Goal: Task Accomplishment & Management: Complete application form

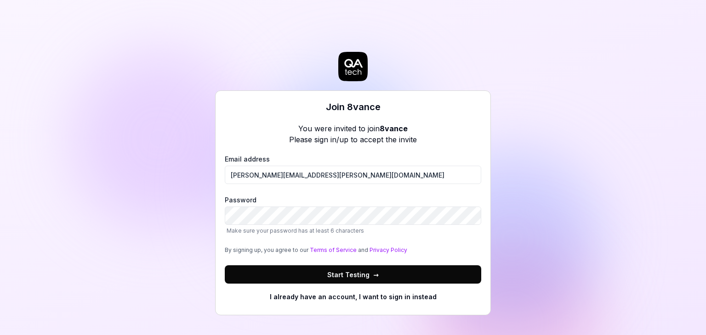
click at [294, 276] on button "Start Testing →" at bounding box center [353, 275] width 256 height 18
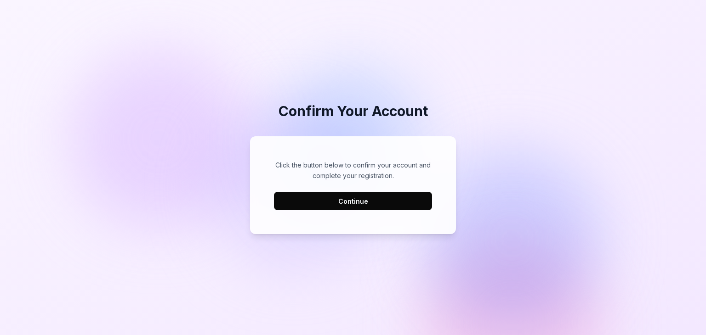
click at [332, 198] on button "Continue" at bounding box center [353, 201] width 158 height 18
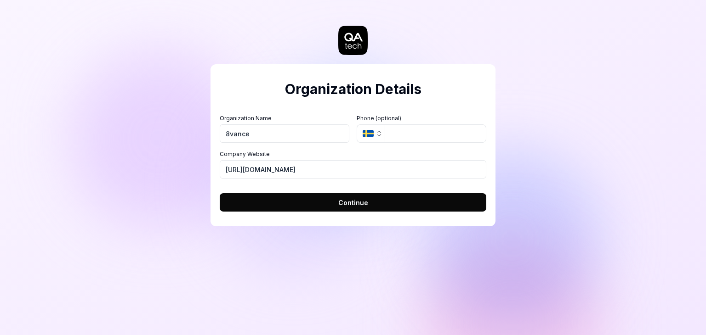
type input "8vance"
click at [369, 138] on button "SE" at bounding box center [370, 133] width 28 height 18
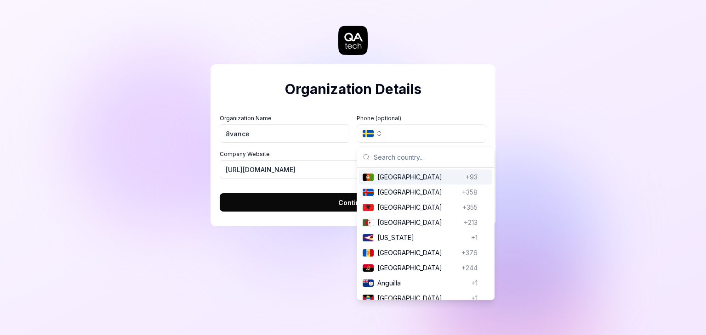
click at [301, 201] on button "Continue" at bounding box center [353, 202] width 266 height 18
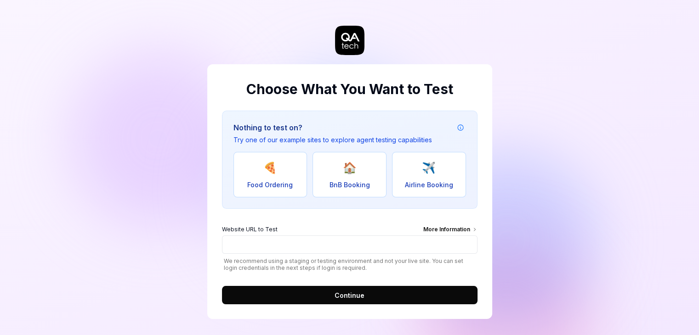
scroll to position [2, 0]
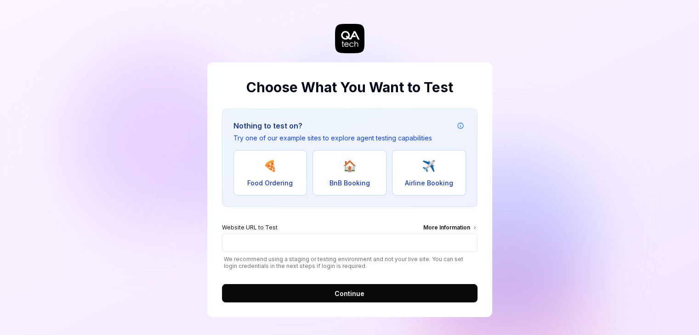
click at [338, 294] on span "Continue" at bounding box center [349, 294] width 30 height 10
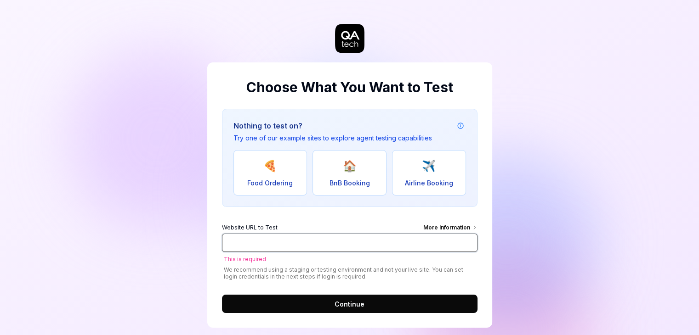
click at [302, 243] on input "Website URL to Test More Information" at bounding box center [349, 243] width 255 height 18
paste input "[URL][DOMAIN_NAME]"
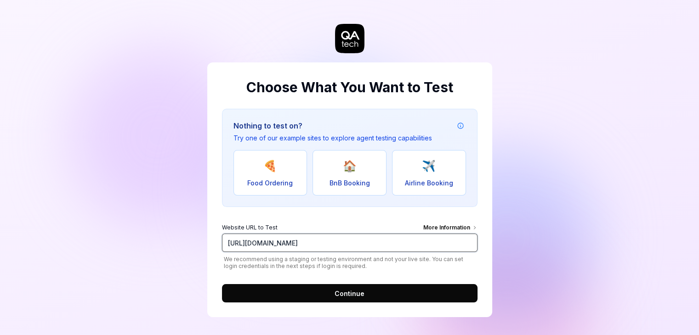
type input "[URL][DOMAIN_NAME]"
click at [351, 293] on span "Continue" at bounding box center [349, 294] width 30 height 10
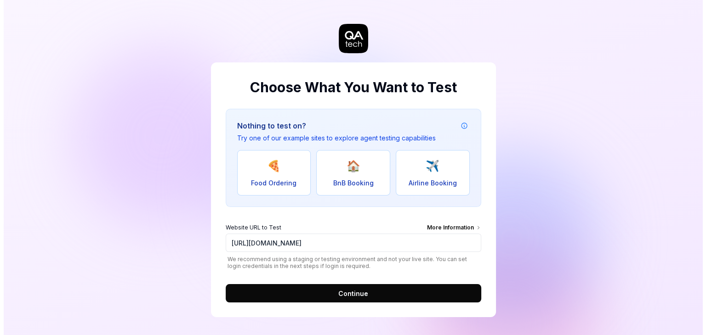
scroll to position [0, 0]
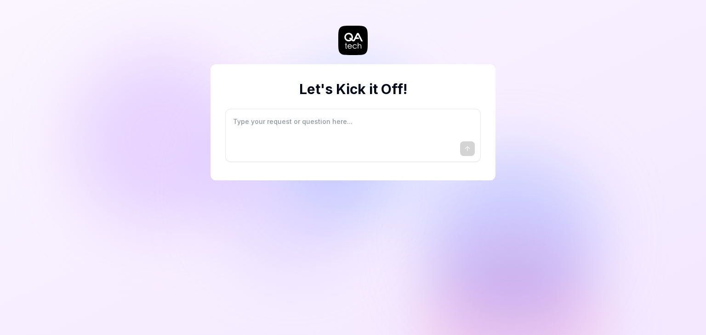
type textarea "*"
type textarea "I"
type textarea "*"
type textarea "I"
type textarea "*"
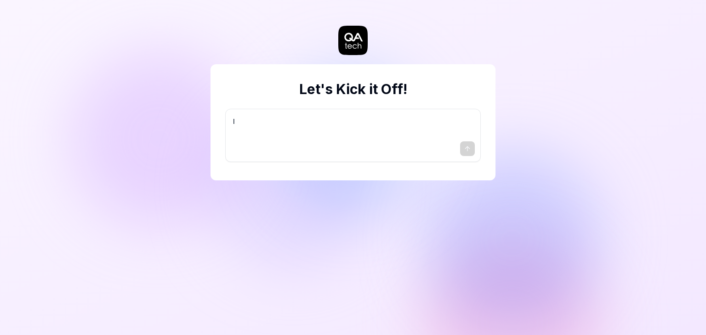
type textarea "I w"
type textarea "*"
type textarea "I wa"
type textarea "*"
type textarea "I wan"
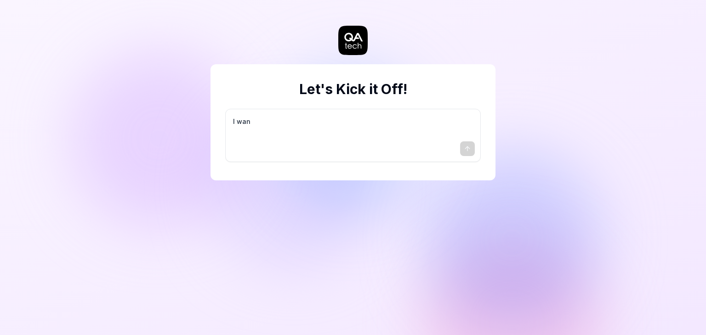
type textarea "*"
type textarea "I want"
type textarea "*"
type textarea "I want"
type textarea "*"
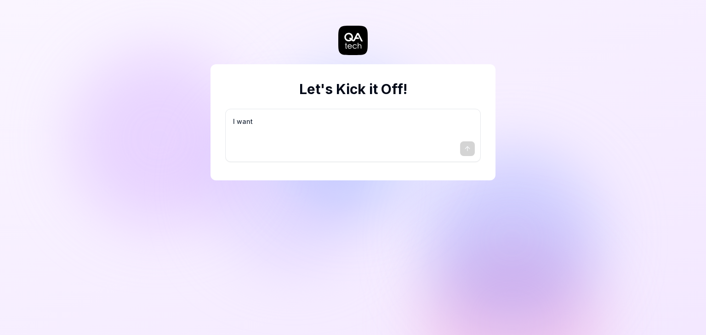
type textarea "I want a"
type textarea "*"
type textarea "I want a"
type textarea "*"
type textarea "I want a g"
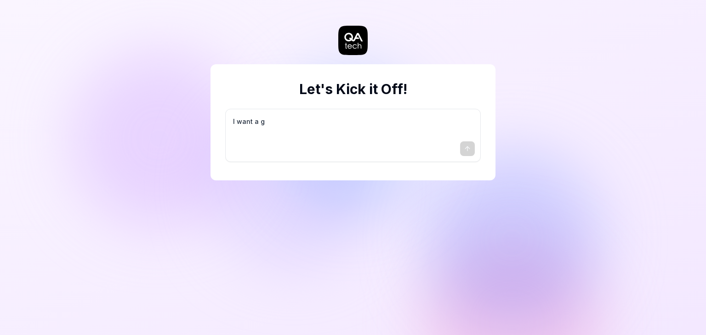
type textarea "*"
type textarea "I want a go"
type textarea "*"
type textarea "I want a goo"
type textarea "*"
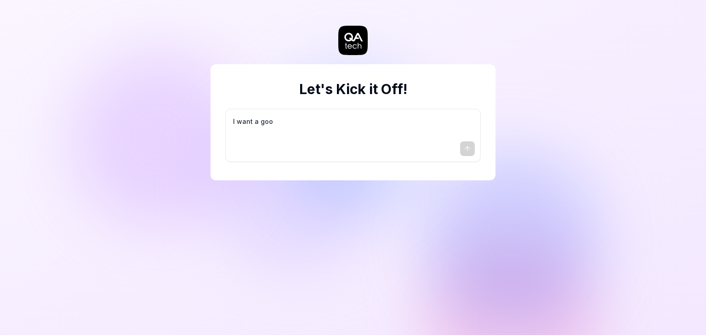
type textarea "I want a good"
type textarea "*"
type textarea "I want a good"
type textarea "*"
type textarea "I want a good t"
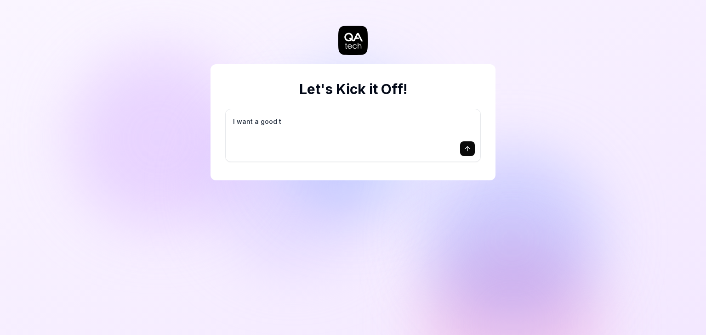
type textarea "*"
type textarea "I want a good te"
type textarea "*"
type textarea "I want a good tes"
type textarea "*"
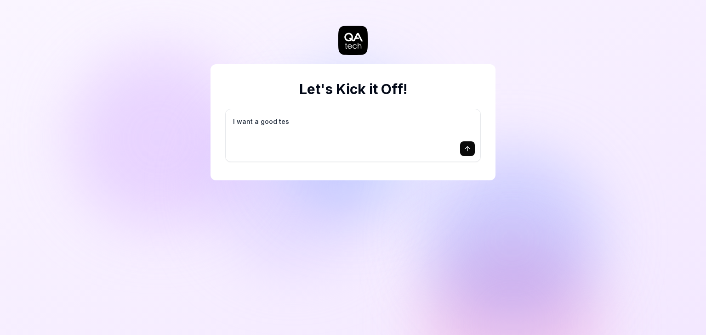
type textarea "I want a good test"
type textarea "*"
type textarea "I want a good test"
type textarea "*"
type textarea "I want a good test s"
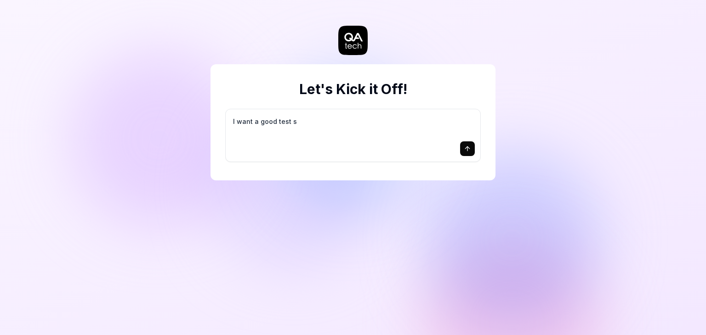
type textarea "*"
type textarea "I want a good test se"
type textarea "*"
type textarea "I want a good test set"
type textarea "*"
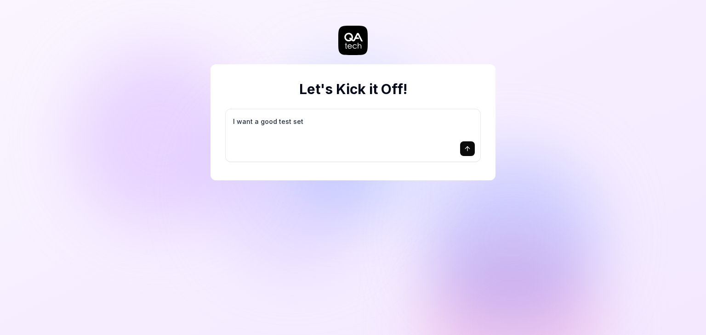
type textarea "I want a good test setu"
type textarea "*"
type textarea "I want a good test setup"
type textarea "*"
type textarea "I want a good test setup"
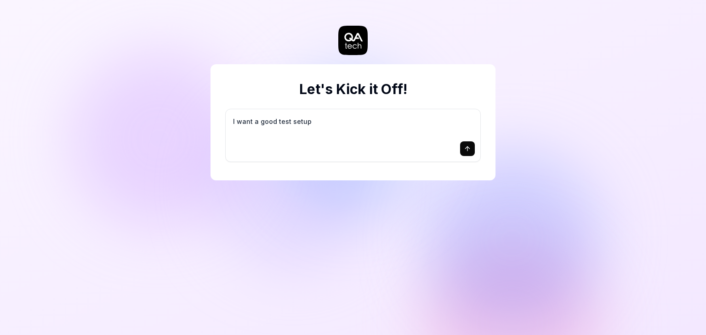
type textarea "*"
type textarea "I want a good test setup f"
type textarea "*"
type textarea "I want a good test setup fo"
type textarea "*"
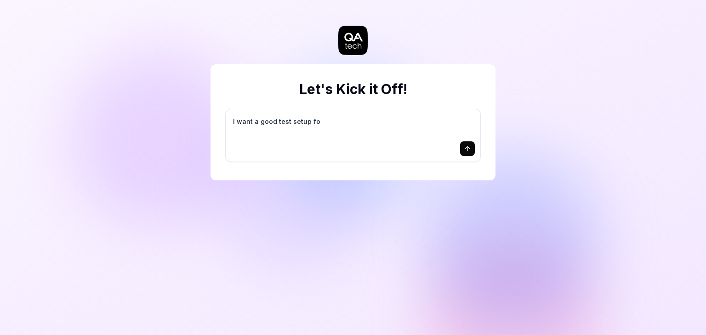
type textarea "I want a good test setup for"
type textarea "*"
type textarea "I want a good test setup for"
type textarea "*"
type textarea "I want a good test setup for m"
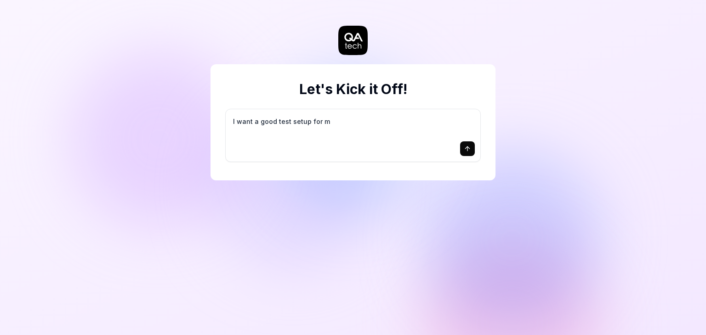
type textarea "*"
type textarea "I want a good test setup for my"
type textarea "*"
type textarea "I want a good test setup for my"
type textarea "*"
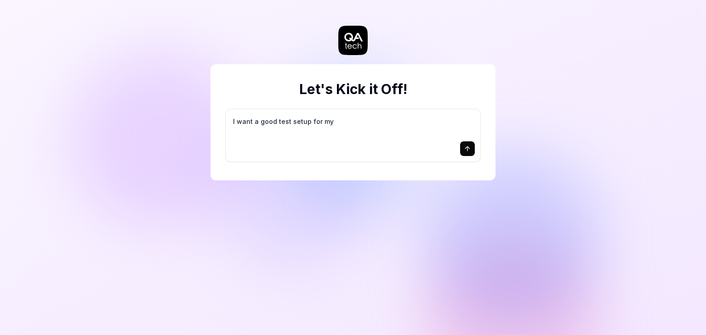
type textarea "I want a good test setup for my s"
type textarea "*"
type textarea "I want a good test setup for my si"
type textarea "*"
type textarea "I want a good test setup for my sit"
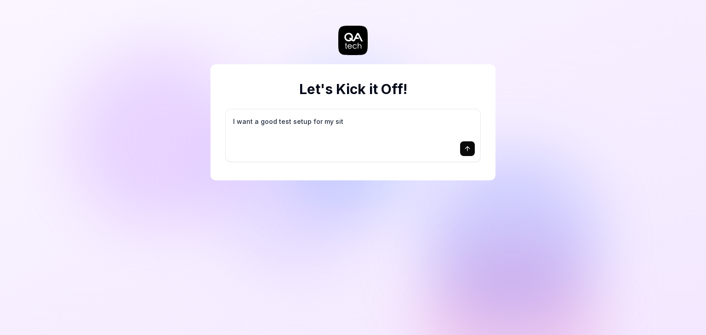
type textarea "*"
type textarea "I want a good test setup for my site"
type textarea "*"
type textarea "I want a good test setup for my site"
type textarea "*"
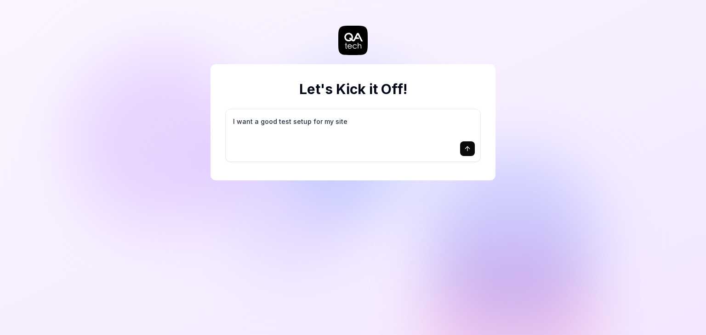
type textarea "I want a good test setup for my site -"
type textarea "*"
type textarea "I want a good test setup for my site -"
type textarea "*"
type textarea "I want a good test setup for my site - h"
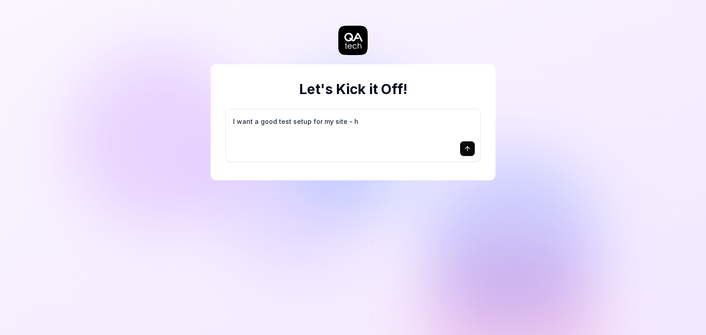
type textarea "*"
type textarea "I want a good test setup for my site - he"
type textarea "*"
type textarea "I want a good test setup for my site - hel"
type textarea "*"
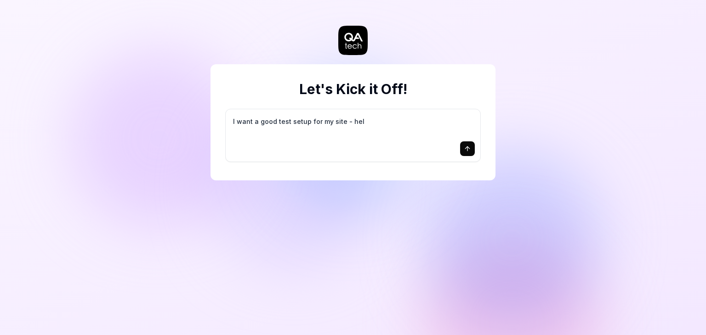
type textarea "I want a good test setup for my site - help"
type textarea "*"
type textarea "I want a good test setup for my site - help"
type textarea "*"
type textarea "I want a good test setup for my site - help m"
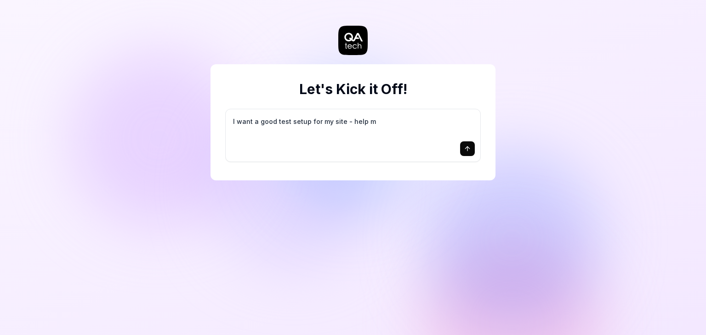
type textarea "*"
type textarea "I want a good test setup for my site - help me"
type textarea "*"
type textarea "I want a good test setup for my site - help me"
type textarea "*"
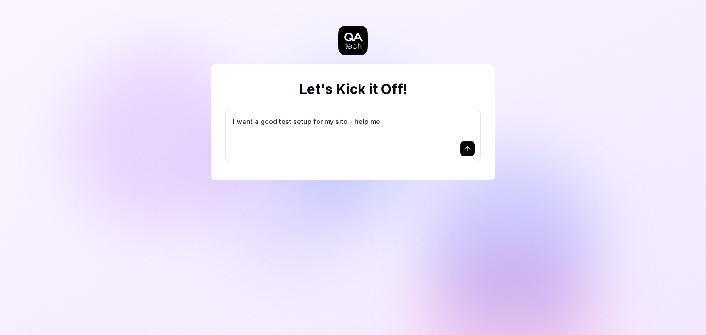
type textarea "I want a good test setup for my site - help me c"
type textarea "*"
type textarea "I want a good test setup for my site - help me cr"
type textarea "*"
type textarea "I want a good test setup for my site - help me cre"
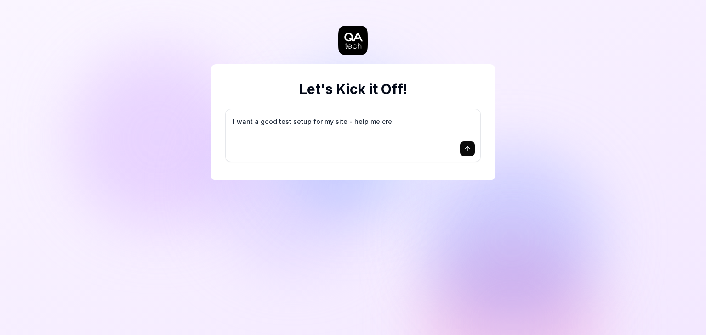
type textarea "*"
type textarea "I want a good test setup for my site - help me crea"
type textarea "*"
type textarea "I want a good test setup for my site - help me creat"
type textarea "*"
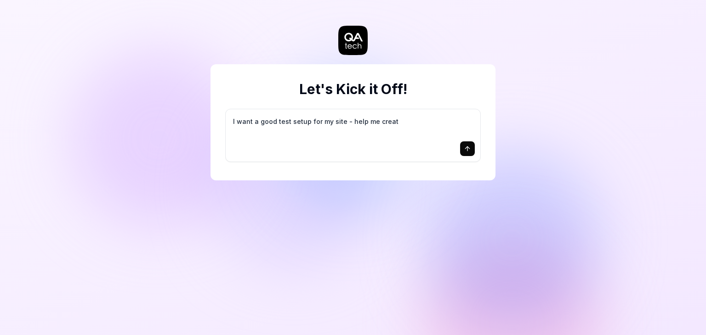
type textarea "I want a good test setup for my site - help me create"
type textarea "*"
type textarea "I want a good test setup for my site - help me create"
type textarea "*"
type textarea "I want a good test setup for my site - help me create t"
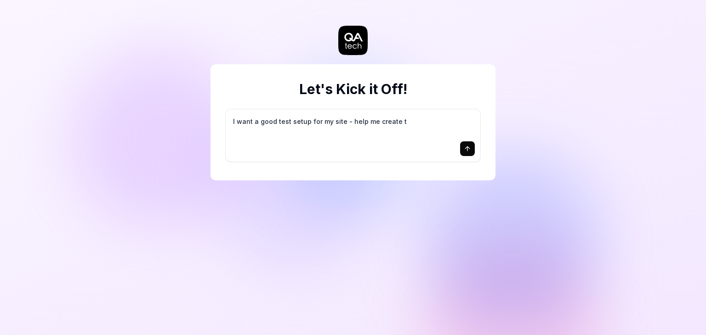
type textarea "*"
type textarea "I want a good test setup for my site - help me create th"
type textarea "*"
type textarea "I want a good test setup for my site - help me create the"
type textarea "*"
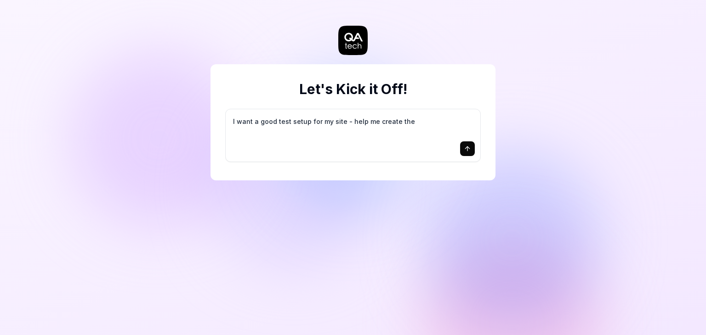
type textarea "I want a good test setup for my site - help me create the"
type textarea "*"
type textarea "I want a good test setup for my site - help me create the f"
type textarea "*"
type textarea "I want a good test setup for my site - help me create the fi"
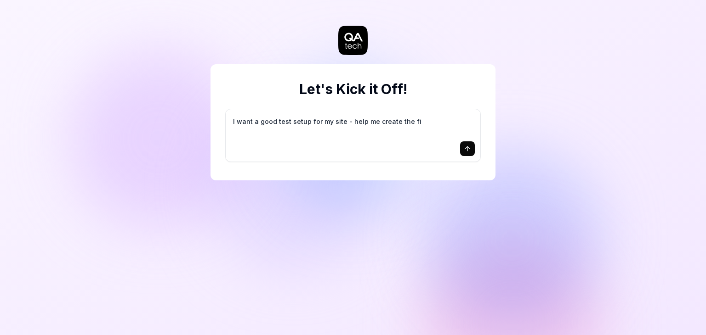
type textarea "*"
type textarea "I want a good test setup for my site - help me create the fir"
type textarea "*"
type textarea "I want a good test setup for my site - help me create the firs"
type textarea "*"
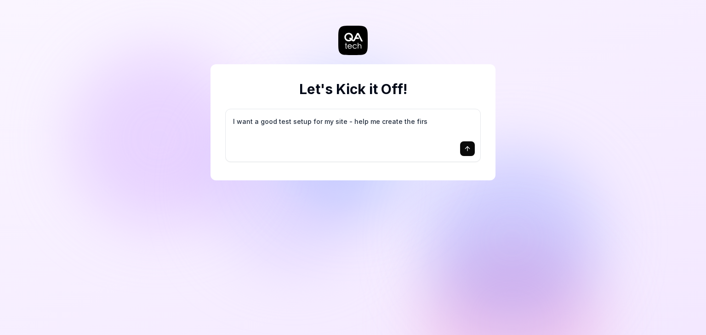
type textarea "I want a good test setup for my site - help me create the first"
type textarea "*"
type textarea "I want a good test setup for my site - help me create the first"
type textarea "*"
type textarea "I want a good test setup for my site - help me create the first 3"
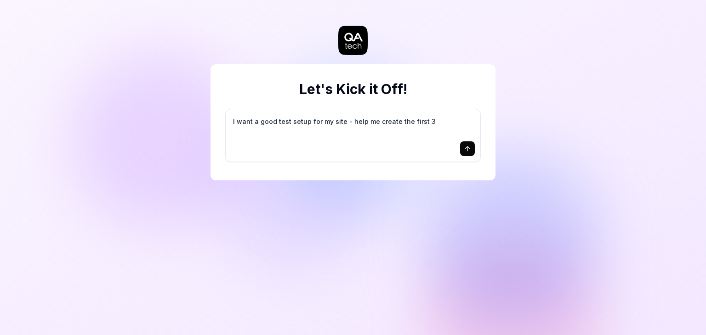
type textarea "*"
type textarea "I want a good test setup for my site - help me create the first 3-"
type textarea "*"
type textarea "I want a good test setup for my site - help me create the first 3-5"
type textarea "*"
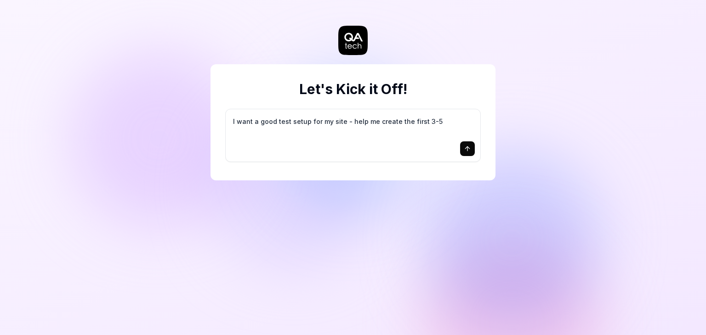
type textarea "I want a good test setup for my site - help me create the first 3-5"
type textarea "*"
type textarea "I want a good test setup for my site - help me create the first 3-5 t"
type textarea "*"
type textarea "I want a good test setup for my site - help me create the first 3-5 te"
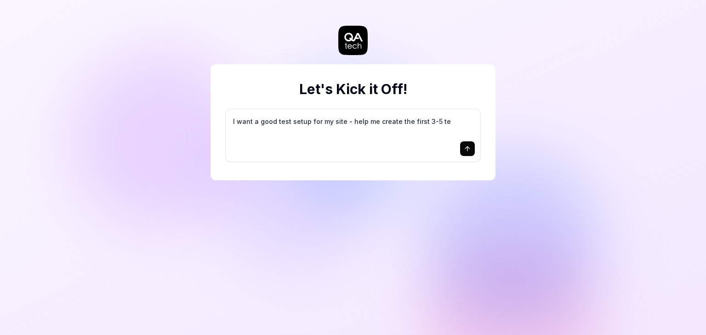
type textarea "*"
type textarea "I want a good test setup for my site - help me create the first 3-5 tes"
type textarea "*"
type textarea "I want a good test setup for my site - help me create the first 3-5 test"
type textarea "*"
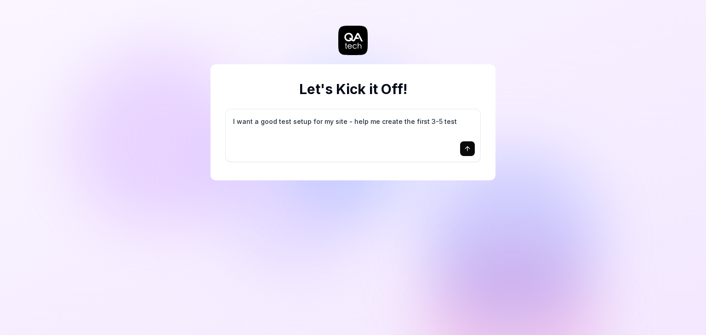
type textarea "I want a good test setup for my site - help me create the first 3-5 test"
type textarea "*"
type textarea "I want a good test setup for my site - help me create the first 3-5 test c"
type textarea "*"
type textarea "I want a good test setup for my site - help me create the first 3-5 test ca"
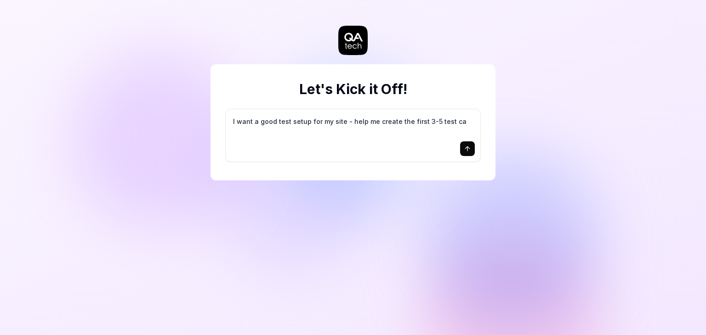
type textarea "*"
type textarea "I want a good test setup for my site - help me create the first 3-5 test cas"
type textarea "*"
type textarea "I want a good test setup for my site - help me create the first 3-5 test case"
type textarea "*"
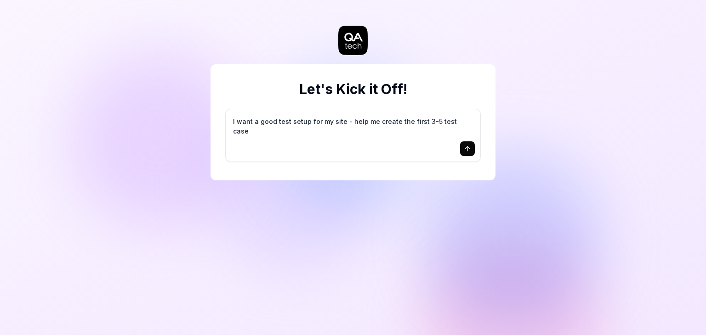
type textarea "I want a good test setup for my site - help me create the first 3-5 test cases"
